Goal: Find contact information: Find contact information

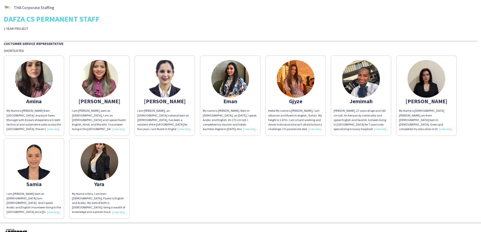
click at [38, 77] on img at bounding box center [34, 79] width 38 height 38
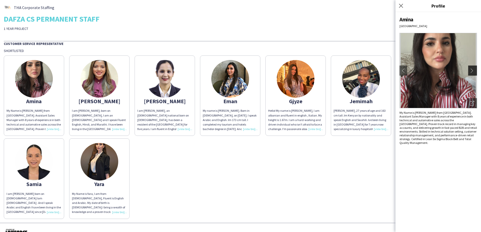
click at [470, 73] on button "chevron-right" at bounding box center [473, 71] width 10 height 10
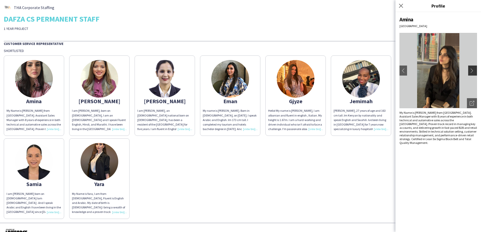
click at [473, 70] on app-icon "chevron-right" at bounding box center [473, 70] width 7 height 5
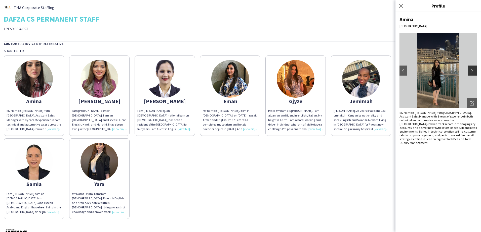
click at [473, 70] on app-icon "chevron-right" at bounding box center [473, 70] width 7 height 5
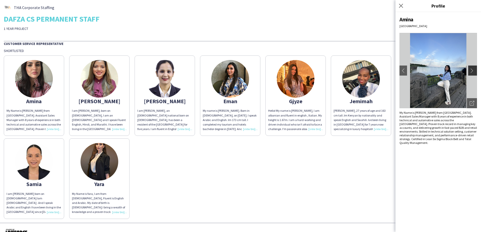
click at [473, 71] on app-icon "chevron-right" at bounding box center [473, 70] width 7 height 5
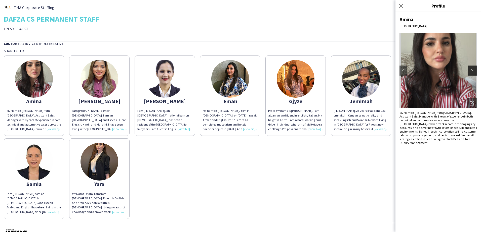
click at [473, 71] on app-icon "chevron-right" at bounding box center [473, 70] width 7 height 5
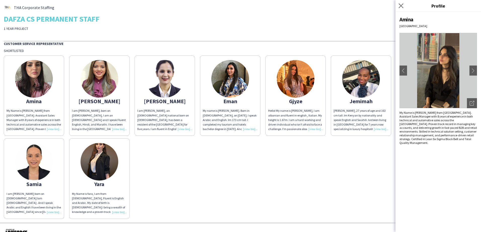
click at [404, 4] on app-icon "Close pop-in" at bounding box center [401, 5] width 7 height 7
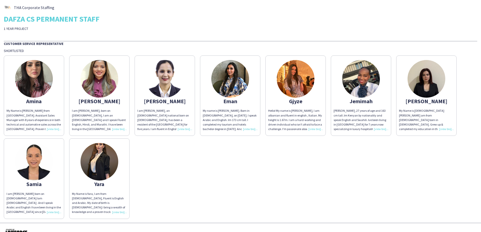
click at [105, 115] on div "I am [PERSON_NAME], born on [DEMOGRAPHIC_DATA], I am an [DEMOGRAPHIC_DATA] and …" at bounding box center [99, 120] width 55 height 23
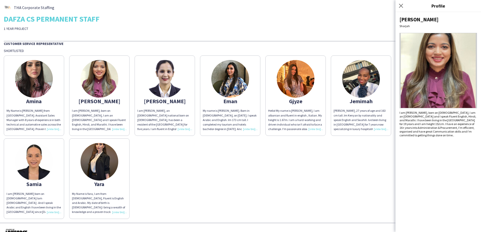
click at [177, 113] on div "I am [PERSON_NAME], an [DEMOGRAPHIC_DATA] national born on [DEMOGRAPHIC_DATA], …" at bounding box center [164, 120] width 55 height 23
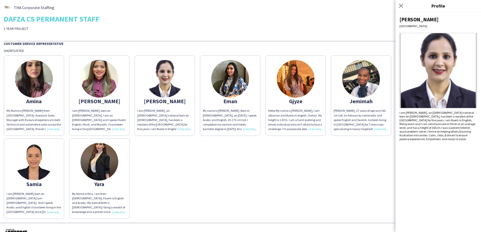
click at [221, 116] on div "My name is [PERSON_NAME]. Born in [DEMOGRAPHIC_DATA], on [DATE]. I speak Arabic…" at bounding box center [230, 120] width 55 height 23
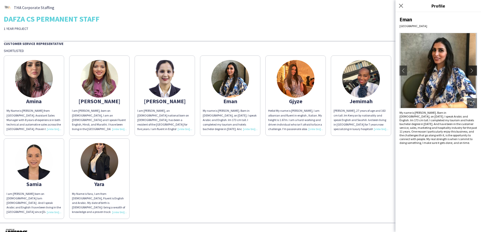
click at [474, 73] on button "chevron-right" at bounding box center [473, 71] width 10 height 10
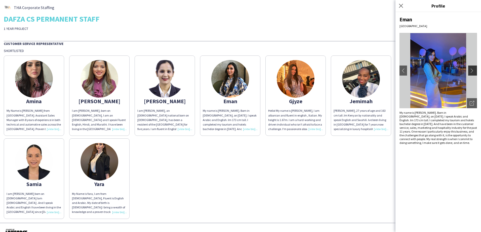
click at [474, 73] on app-icon "chevron-right" at bounding box center [473, 70] width 7 height 5
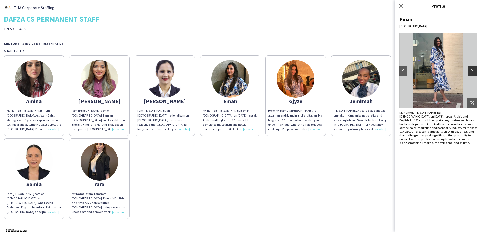
click at [474, 73] on app-icon "chevron-right" at bounding box center [473, 70] width 7 height 5
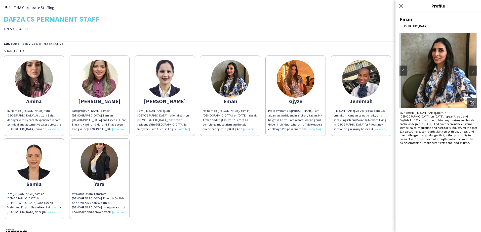
click at [286, 126] on div "Hello! My name is [PERSON_NAME], I am albanian and fluent in english , Italian.…" at bounding box center [295, 120] width 55 height 23
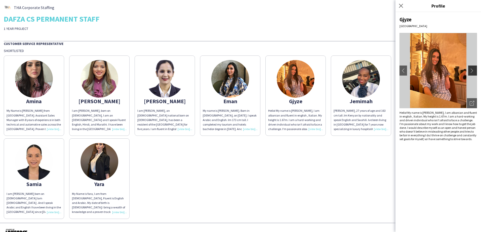
click at [473, 72] on app-icon "chevron-right" at bounding box center [473, 70] width 7 height 5
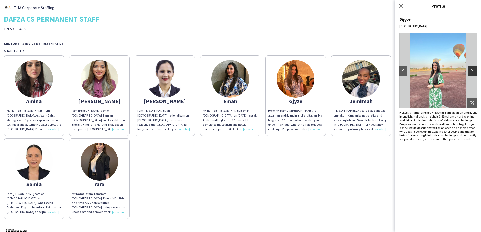
click at [473, 72] on app-icon "chevron-right" at bounding box center [473, 70] width 7 height 5
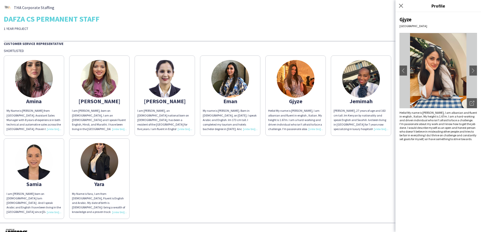
drag, startPoint x: 412, startPoint y: 21, endPoint x: 398, endPoint y: 21, distance: 14.3
click at [398, 21] on div "Gjyze Dubai chevron-left chevron-right Open photos pop-in Hello! My name is [PE…" at bounding box center [439, 122] width 86 height 220
copy div "Gjyze"
click at [402, 5] on icon at bounding box center [401, 5] width 5 height 5
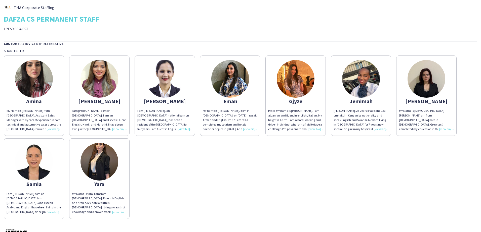
click at [432, 114] on div "My Name is [DEMOGRAPHIC_DATA][PERSON_NAME] am from [DEMOGRAPHIC_DATA] born in […" at bounding box center [426, 120] width 55 height 23
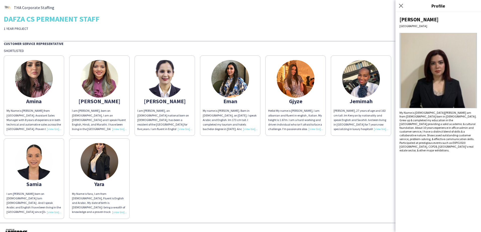
click at [454, 77] on img at bounding box center [438, 70] width 77 height 75
click at [377, 158] on div "[PERSON_NAME] My Name is [PERSON_NAME] from [GEOGRAPHIC_DATA]. Assistant Sales …" at bounding box center [241, 136] width 474 height 166
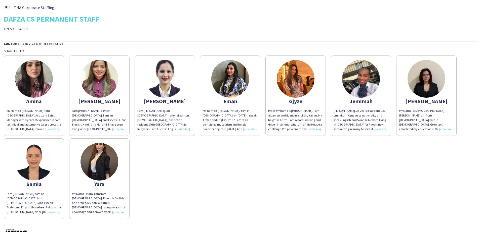
click at [47, 170] on img at bounding box center [34, 162] width 38 height 38
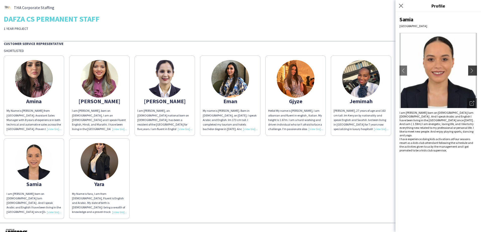
click at [473, 71] on app-icon "chevron-right" at bounding box center [473, 70] width 7 height 5
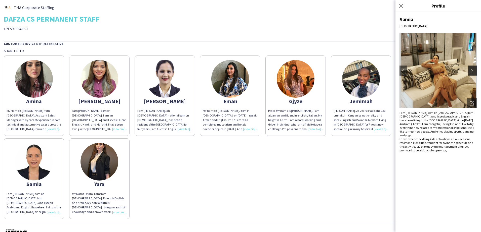
click at [471, 69] on app-icon "chevron-right" at bounding box center [473, 70] width 7 height 5
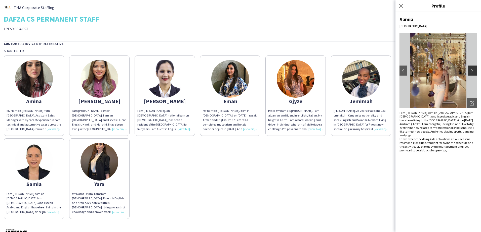
click at [471, 69] on app-icon "chevron-right" at bounding box center [473, 70] width 7 height 5
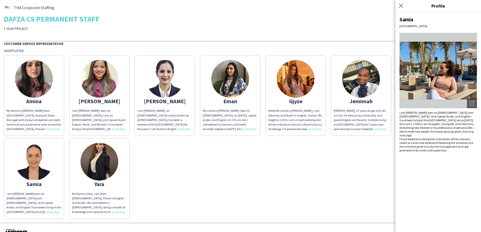
click at [471, 69] on app-icon "chevron-right" at bounding box center [473, 70] width 7 height 5
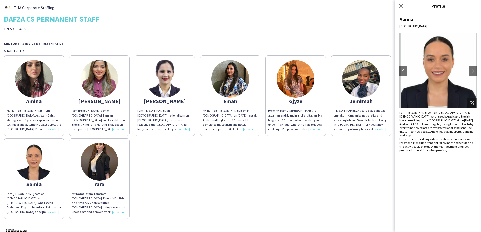
click at [109, 173] on img at bounding box center [100, 162] width 38 height 38
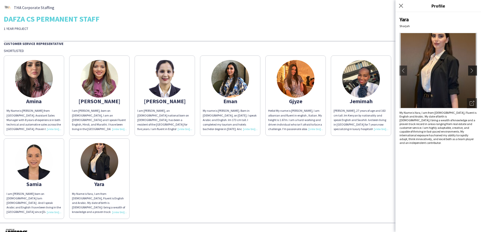
click at [474, 69] on app-icon "chevron-right" at bounding box center [473, 70] width 7 height 5
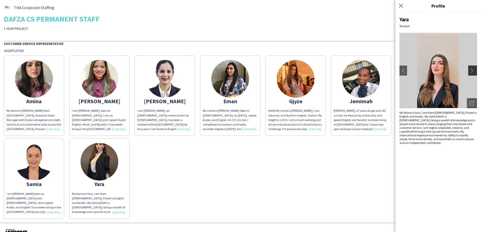
click at [474, 69] on app-icon "chevron-right" at bounding box center [473, 70] width 7 height 5
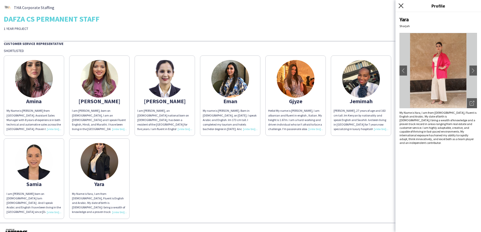
click at [400, 4] on icon "Close pop-in" at bounding box center [401, 5] width 5 height 5
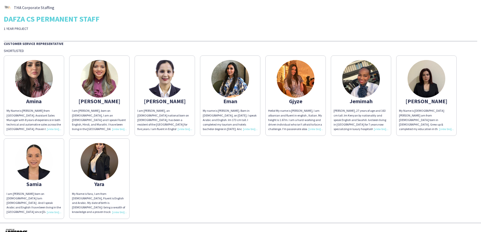
drag, startPoint x: 43, startPoint y: 103, endPoint x: 28, endPoint y: 102, distance: 14.9
click at [28, 102] on div "Amina" at bounding box center [34, 101] width 55 height 5
copy div "Amina"
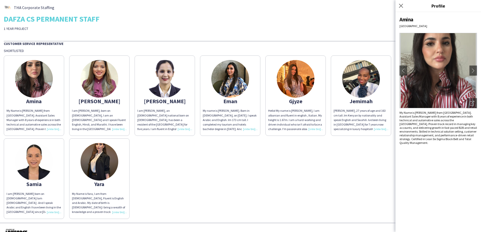
drag, startPoint x: 301, startPoint y: 102, endPoint x: 289, endPoint y: 103, distance: 11.9
click at [289, 103] on div "Gjyze" at bounding box center [295, 101] width 55 height 5
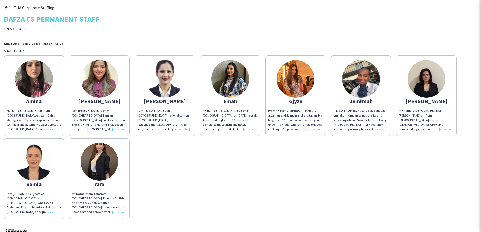
copy div "Gjyze"
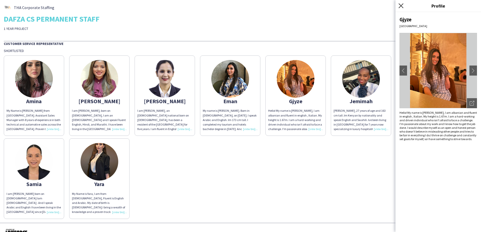
click at [402, 5] on icon at bounding box center [401, 5] width 5 height 5
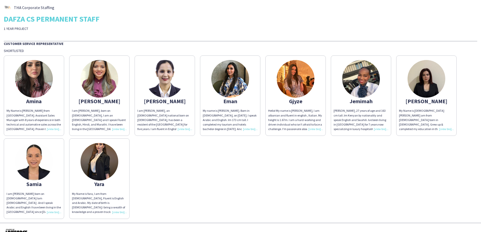
drag, startPoint x: 107, startPoint y: 184, endPoint x: 94, endPoint y: 184, distance: 13.6
click at [94, 184] on div "Yara" at bounding box center [99, 184] width 55 height 5
copy div "Yara"
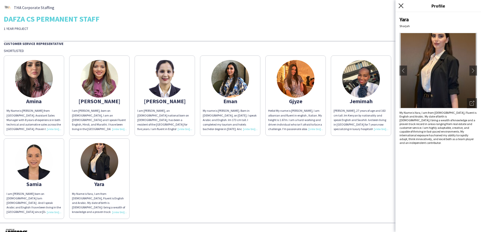
click at [399, 6] on icon "Close pop-in" at bounding box center [401, 5] width 5 height 5
